Goal: Task Accomplishment & Management: Complete application form

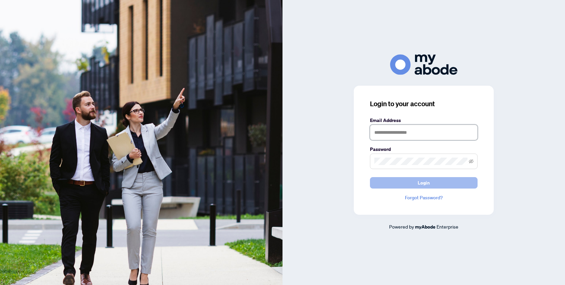
type input "**********"
click at [429, 180] on span "Login" at bounding box center [424, 183] width 12 height 11
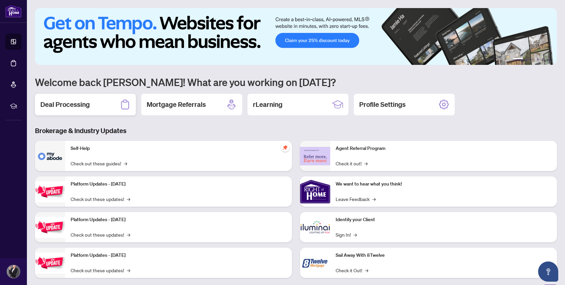
click at [95, 104] on div "Deal Processing" at bounding box center [85, 105] width 101 height 22
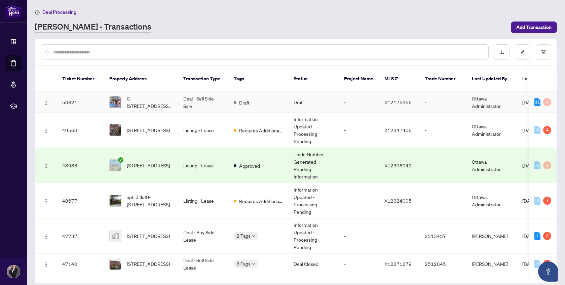
click at [254, 94] on td "Draft" at bounding box center [259, 102] width 60 height 21
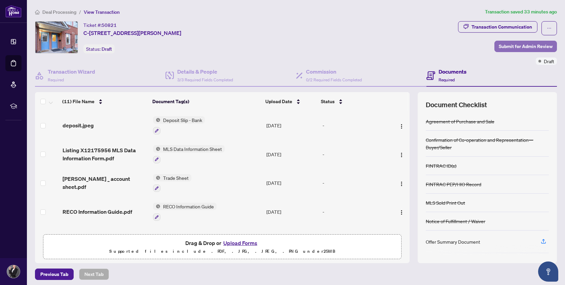
click at [531, 46] on span "Submit for Admin Review" at bounding box center [526, 46] width 54 height 11
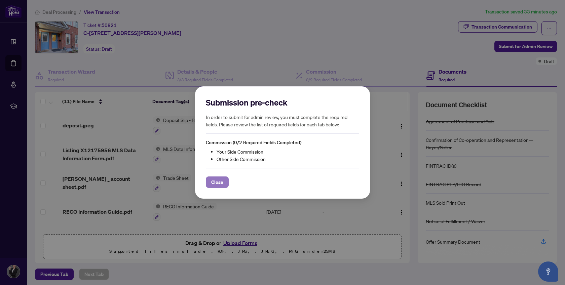
click at [220, 178] on span "Close" at bounding box center [217, 182] width 12 height 11
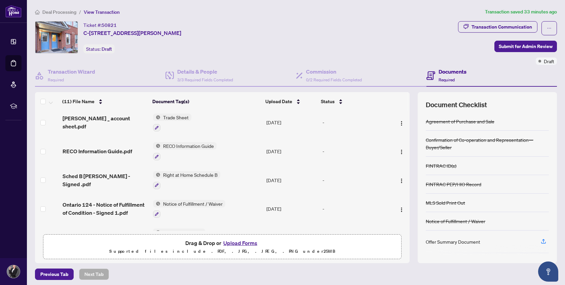
scroll to position [66, 0]
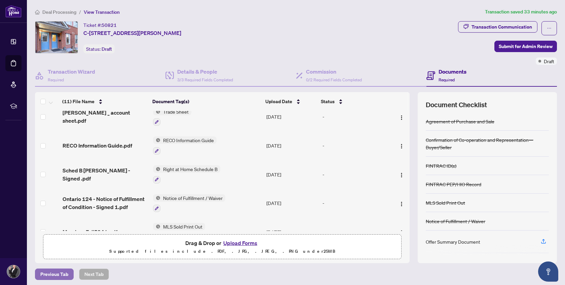
click at [50, 274] on span "Previous Tab" at bounding box center [54, 274] width 28 height 11
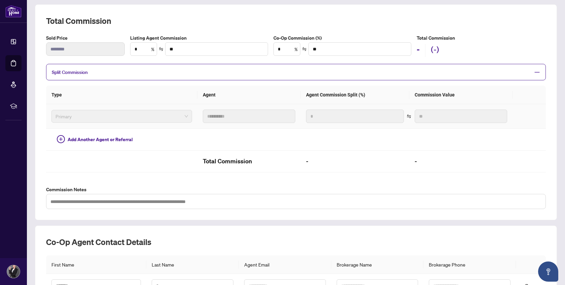
scroll to position [85, 0]
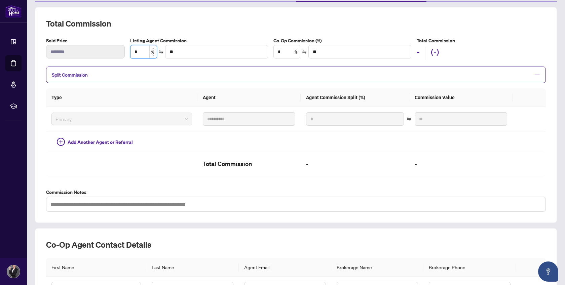
click at [143, 48] on input "*" at bounding box center [144, 51] width 26 height 13
type input "*"
type input "*******"
type input "*"
click at [284, 48] on input "*" at bounding box center [287, 51] width 26 height 13
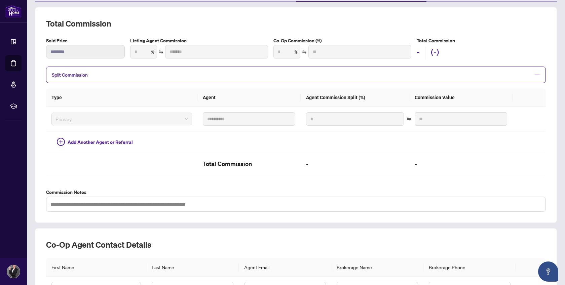
type input "***"
type input "*******"
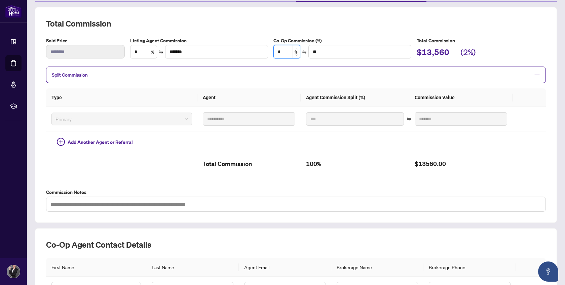
click at [283, 51] on input "*" at bounding box center [287, 51] width 26 height 13
type input "*"
type input "*******"
type input "*"
click at [278, 90] on th "Agent" at bounding box center [249, 98] width 103 height 19
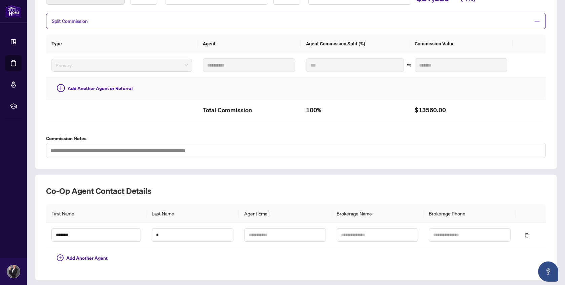
scroll to position [154, 0]
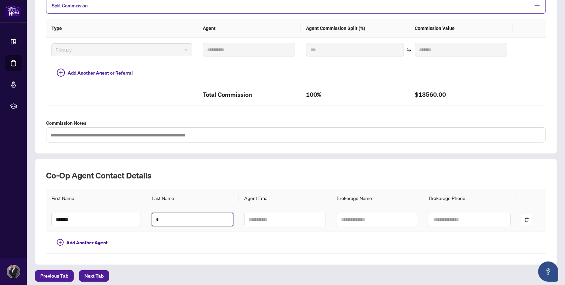
click at [170, 214] on input "*" at bounding box center [193, 219] width 82 height 13
type input "*"
type input "*****"
click at [191, 241] on td at bounding box center [192, 243] width 93 height 22
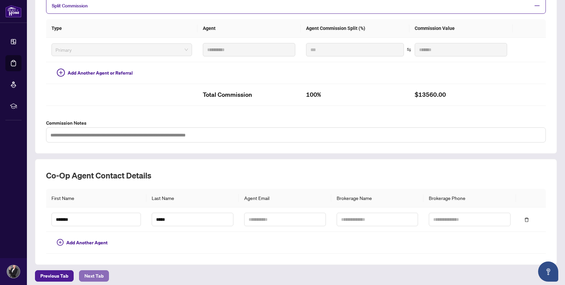
click at [99, 271] on span "Next Tab" at bounding box center [93, 276] width 19 height 11
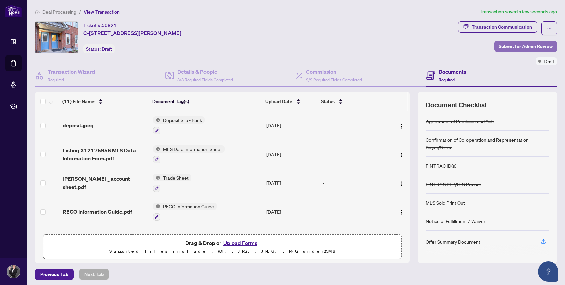
click at [522, 43] on span "Submit for Admin Review" at bounding box center [526, 46] width 54 height 11
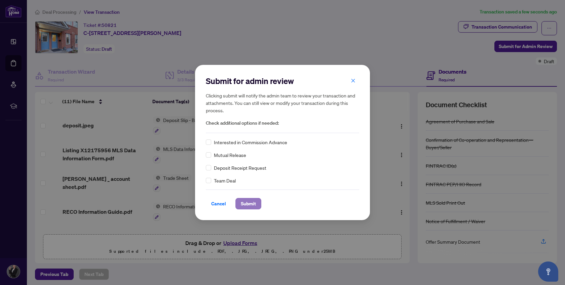
click at [252, 204] on span "Submit" at bounding box center [248, 204] width 15 height 11
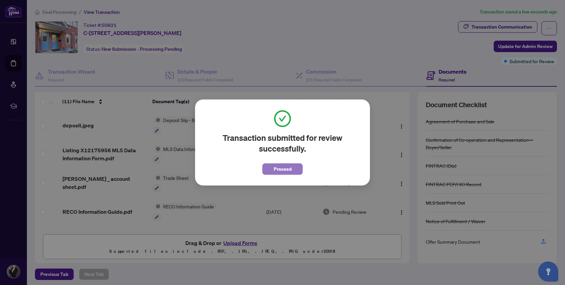
click at [280, 166] on span "Proceed" at bounding box center [283, 169] width 18 height 11
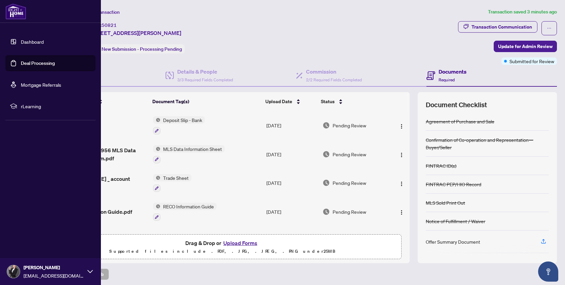
click at [32, 64] on link "Deal Processing" at bounding box center [38, 63] width 34 height 6
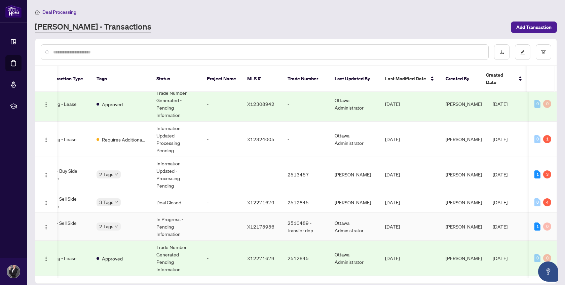
click at [501, 224] on span "[DATE]" at bounding box center [500, 227] width 15 height 6
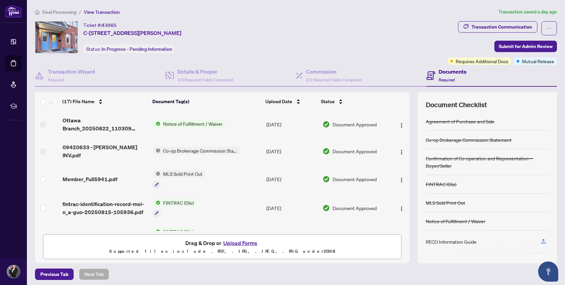
scroll to position [1, 0]
click at [253, 241] on button "Upload Forms" at bounding box center [240, 243] width 38 height 9
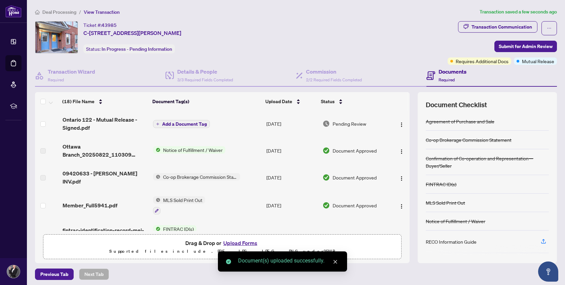
click at [192, 125] on span "Add a Document Tag" at bounding box center [184, 124] width 45 height 5
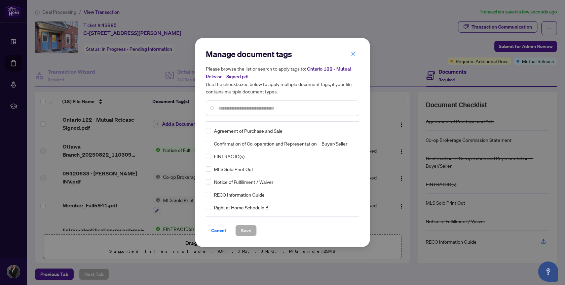
click at [240, 122] on div "Manage document tags Please browse the list or search to apply tags to: Ontario…" at bounding box center [282, 143] width 153 height 188
click at [240, 112] on div at bounding box center [282, 108] width 153 height 15
click at [238, 104] on div at bounding box center [282, 108] width 153 height 15
click at [238, 107] on input "text" at bounding box center [285, 108] width 135 height 7
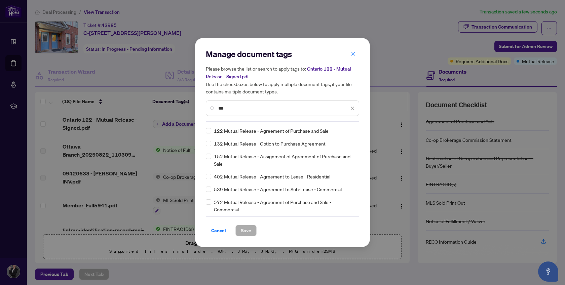
type input "***"
click at [248, 233] on span "Save" at bounding box center [246, 230] width 10 height 11
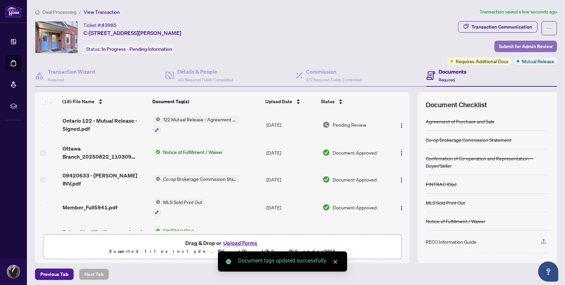
click at [539, 46] on span "Submit for Admin Review" at bounding box center [526, 46] width 54 height 11
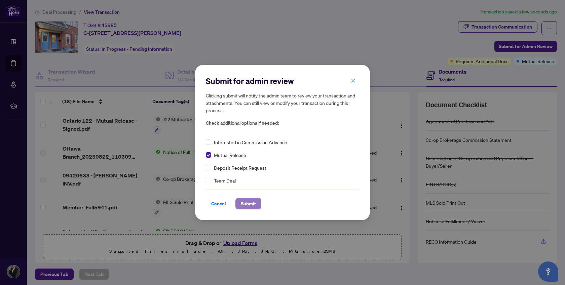
click at [250, 203] on span "Submit" at bounding box center [248, 204] width 15 height 11
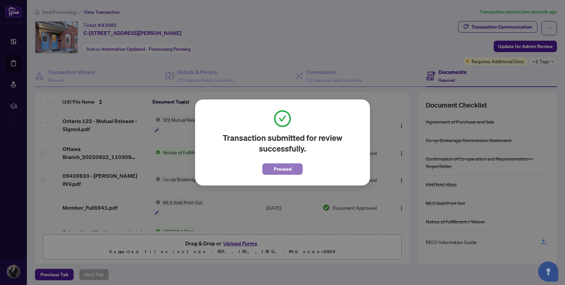
click at [276, 173] on span "Proceed" at bounding box center [283, 169] width 18 height 11
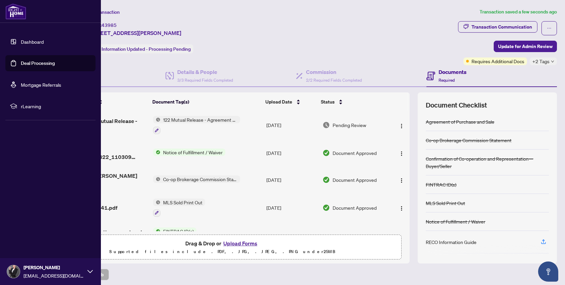
click at [29, 60] on link "Deal Processing" at bounding box center [38, 63] width 34 height 6
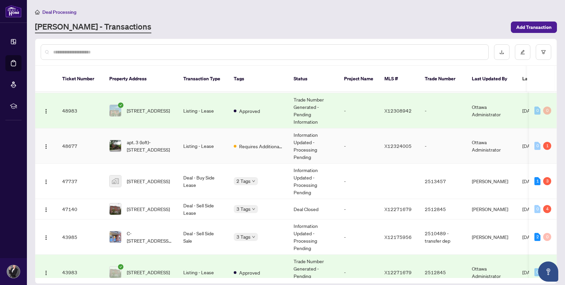
scroll to position [64, 0]
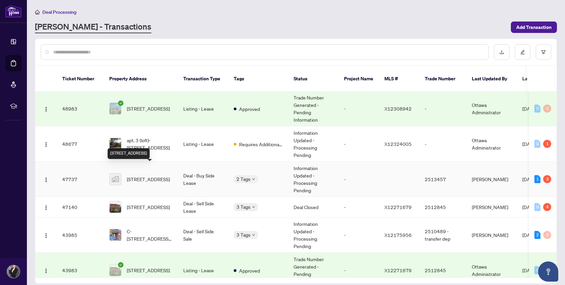
click at [153, 176] on span "[STREET_ADDRESS]" at bounding box center [148, 179] width 43 height 7
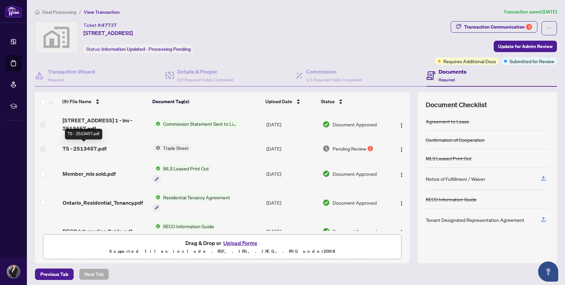
click at [71, 148] on span "TS - 2513457.pdf" at bounding box center [85, 149] width 44 height 8
click at [344, 149] on span "Pending Review" at bounding box center [350, 148] width 34 height 7
click at [180, 144] on span "Trade Sheet" at bounding box center [176, 147] width 31 height 7
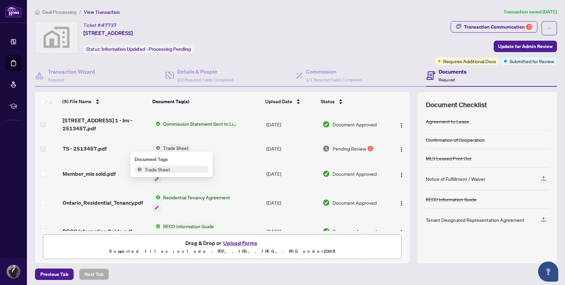
click at [180, 144] on span "Trade Sheet" at bounding box center [176, 147] width 31 height 7
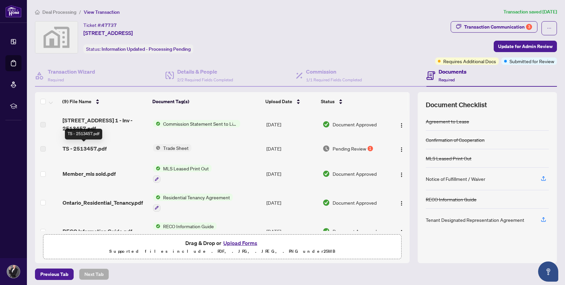
click at [99, 148] on span "TS - 2513457.pdf" at bounding box center [85, 149] width 44 height 8
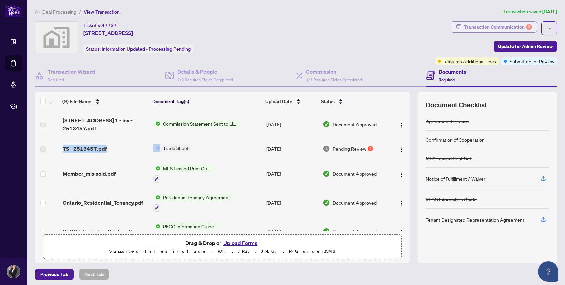
click at [498, 28] on div "Transaction Communication 3" at bounding box center [498, 27] width 68 height 11
type textarea "**********"
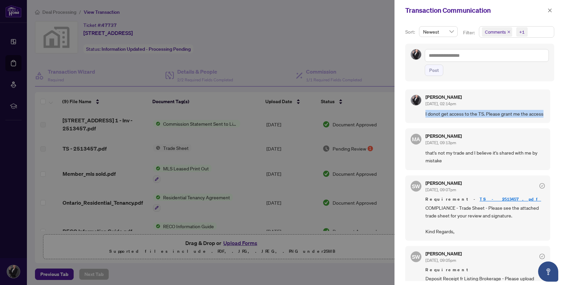
drag, startPoint x: 439, startPoint y: 119, endPoint x: 427, endPoint y: 114, distance: 13.4
click at [426, 113] on span "I donot get access to the TS. Please grant me the access" at bounding box center [485, 114] width 119 height 8
click at [267, 59] on div at bounding box center [282, 142] width 565 height 285
click at [209, 31] on div at bounding box center [282, 142] width 565 height 285
click at [550, 13] on span "button" at bounding box center [550, 10] width 5 height 11
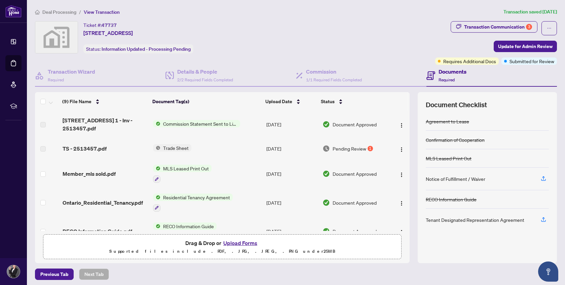
drag, startPoint x: 83, startPoint y: 31, endPoint x: 213, endPoint y: 34, distance: 129.6
click at [213, 34] on div "Ticket #: 47737 [STREET_ADDRESS] Status: Information Updated - Processing Pendi…" at bounding box center [234, 37] width 398 height 32
copy span "[STREET_ADDRESS]"
